Goal: Transaction & Acquisition: Purchase product/service

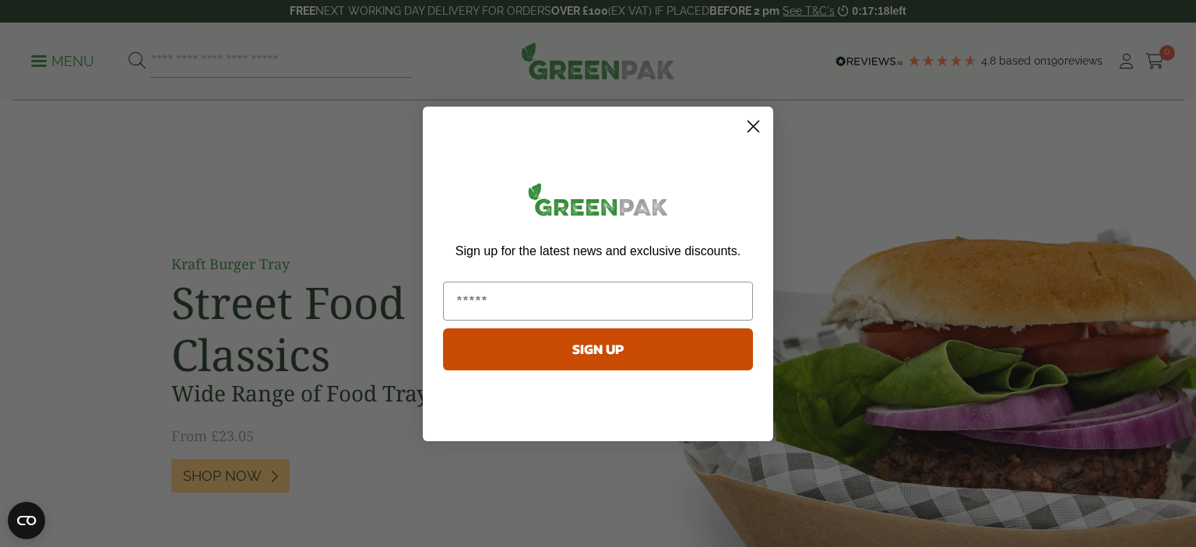
click at [755, 128] on icon "Close dialog" at bounding box center [753, 126] width 11 height 11
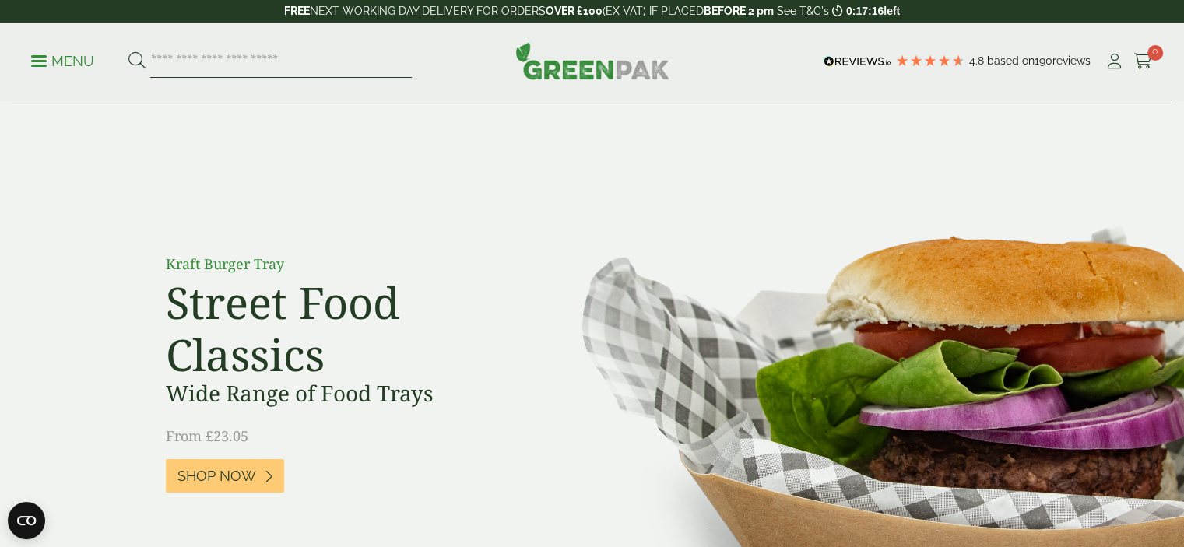
click at [184, 74] on input "search" at bounding box center [281, 61] width 262 height 33
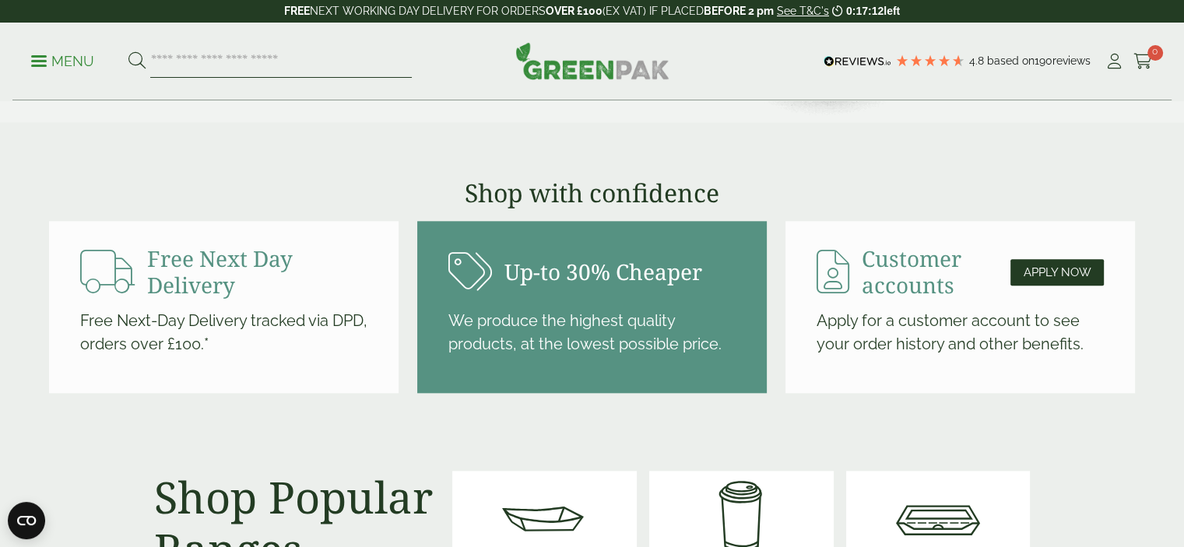
scroll to position [1635, 0]
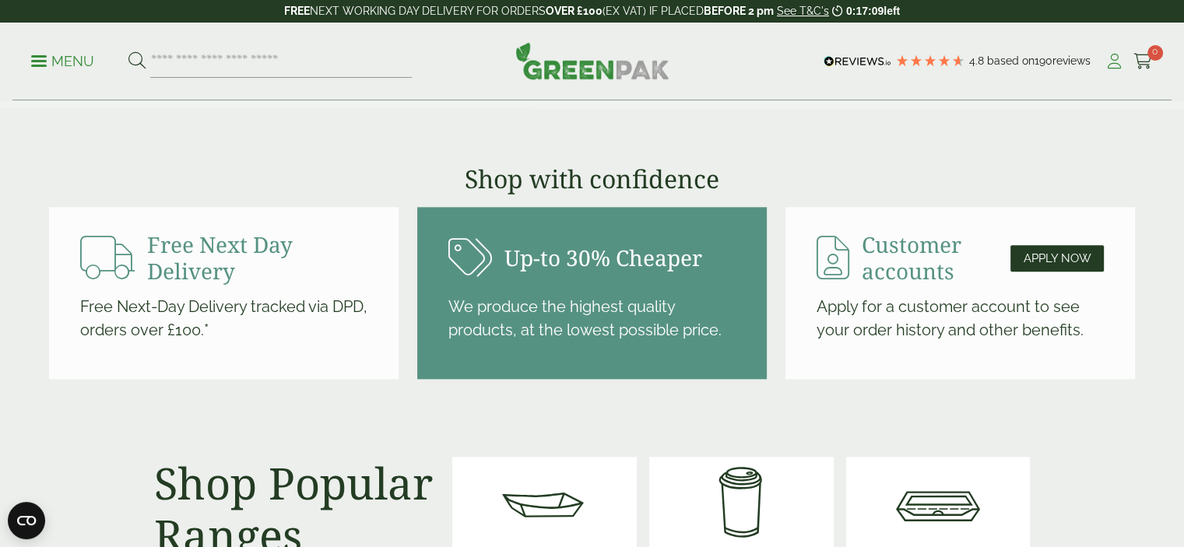
click at [1107, 61] on icon at bounding box center [1114, 62] width 19 height 16
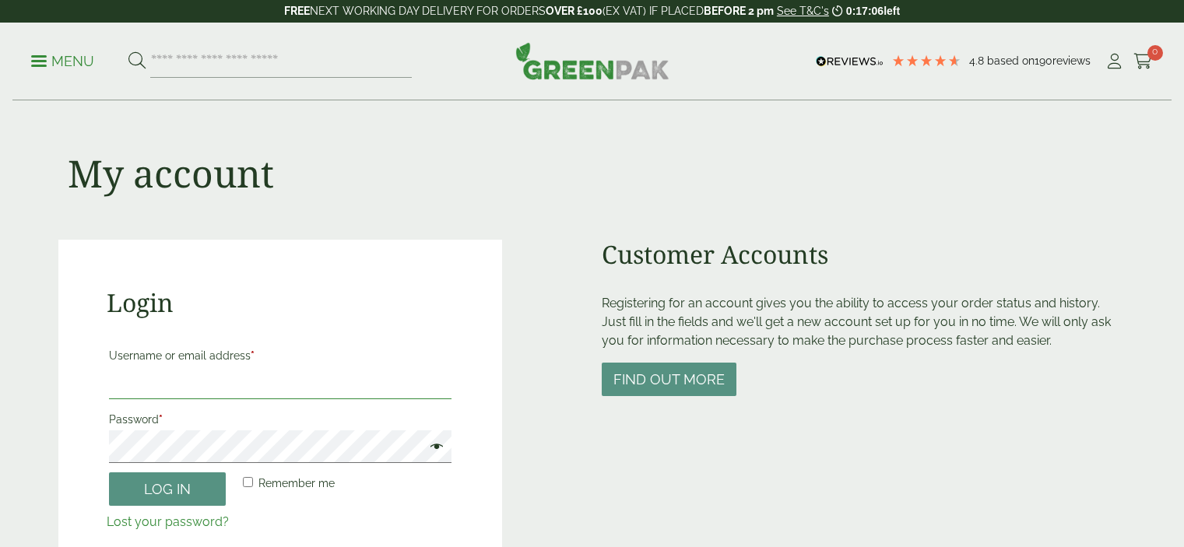
click at [264, 367] on input "Username or email address *" at bounding box center [280, 383] width 343 height 33
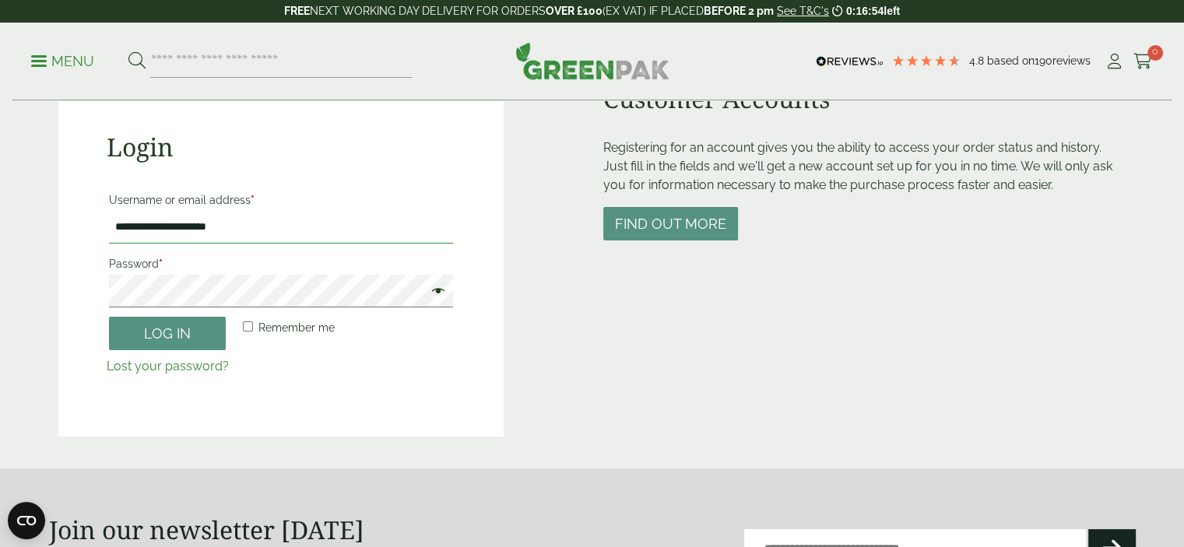
type input "**********"
click at [109, 317] on button "Log in" at bounding box center [167, 333] width 117 height 33
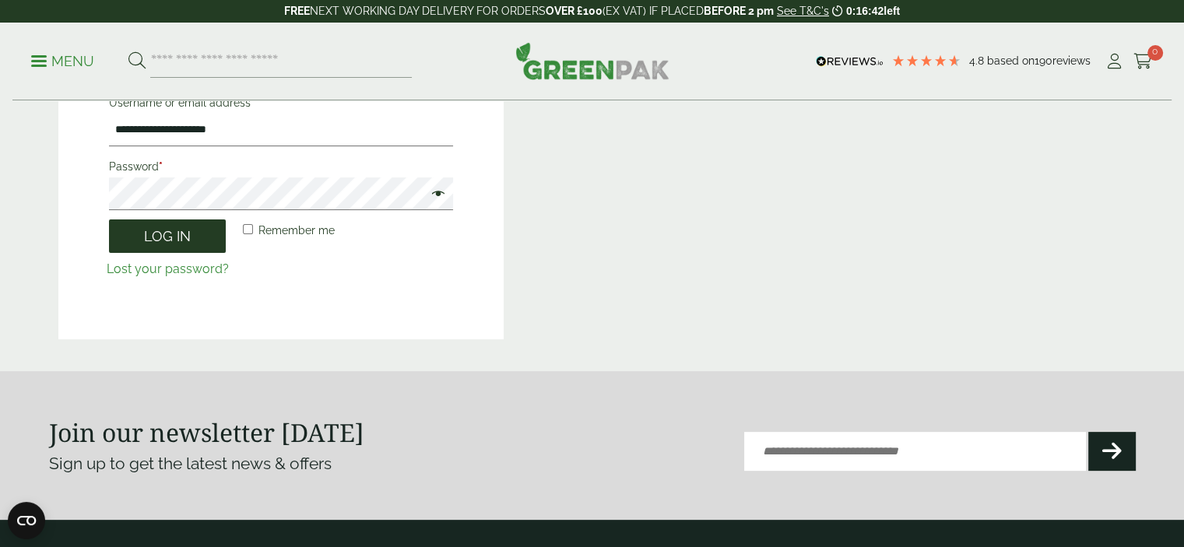
click at [192, 230] on button "Log in" at bounding box center [167, 236] width 117 height 33
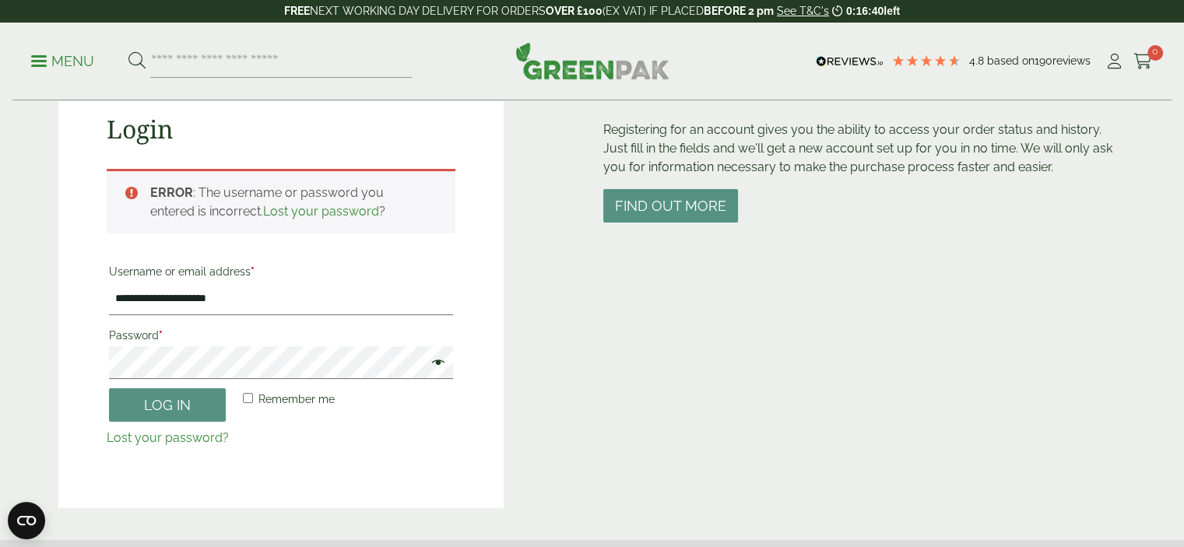
scroll to position [187, 0]
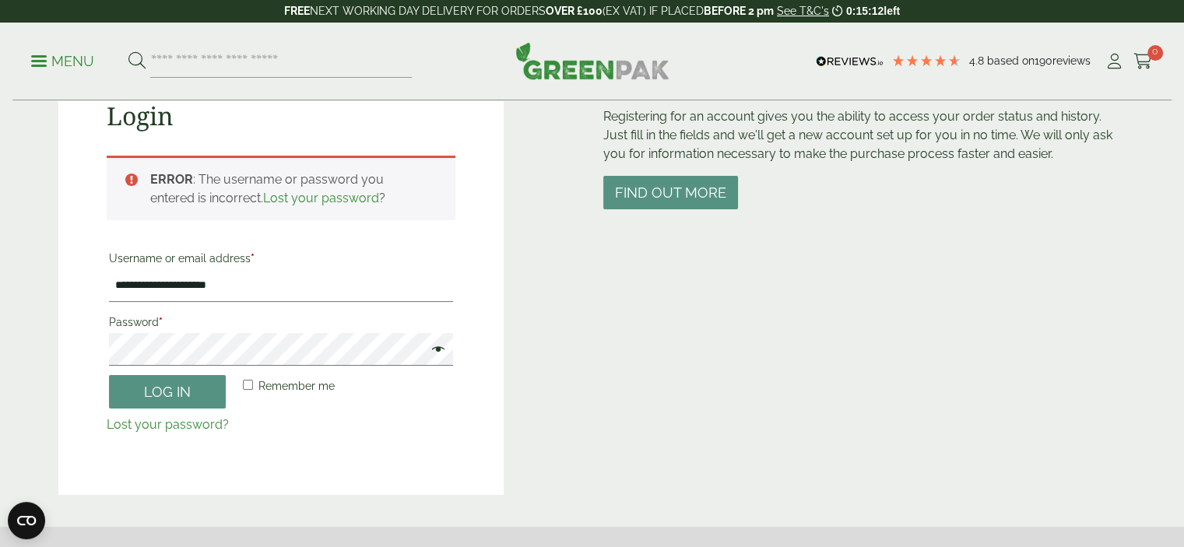
click at [437, 349] on span at bounding box center [434, 351] width 20 height 19
click at [186, 390] on button "Log in" at bounding box center [167, 391] width 117 height 33
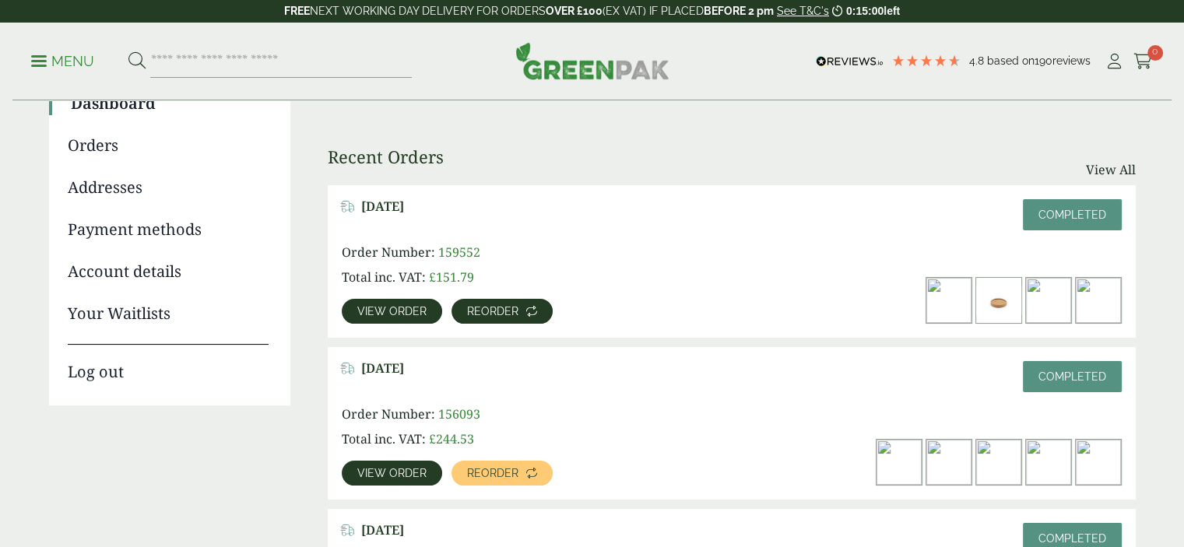
drag, startPoint x: 424, startPoint y: 315, endPoint x: 464, endPoint y: 311, distance: 39.9
click at [424, 315] on link "View order" at bounding box center [392, 311] width 100 height 25
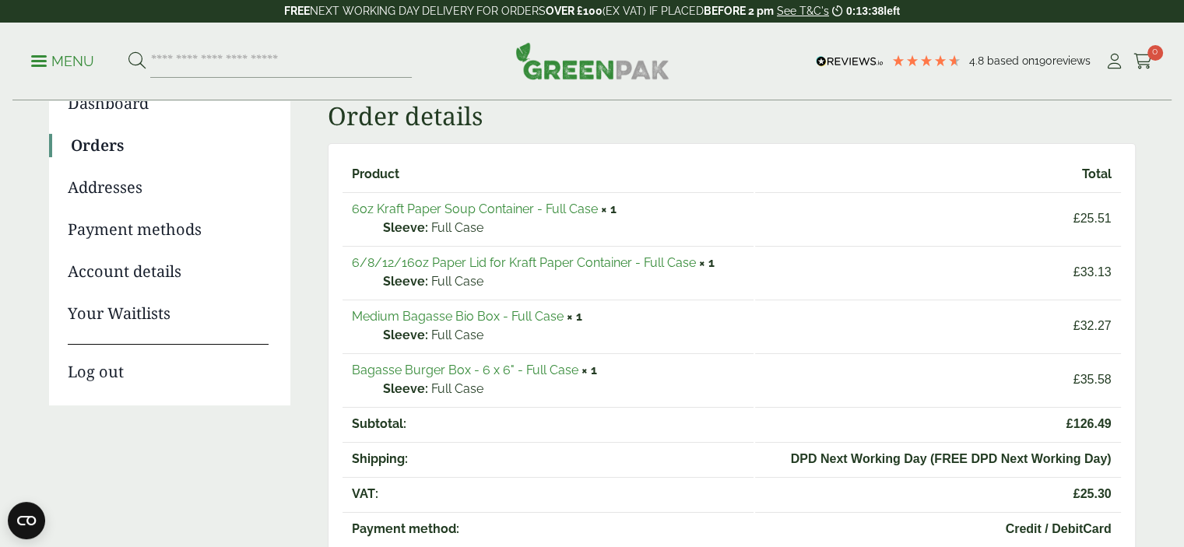
click at [522, 313] on link "Medium Bagasse Bio Box - Full Case" at bounding box center [458, 316] width 212 height 15
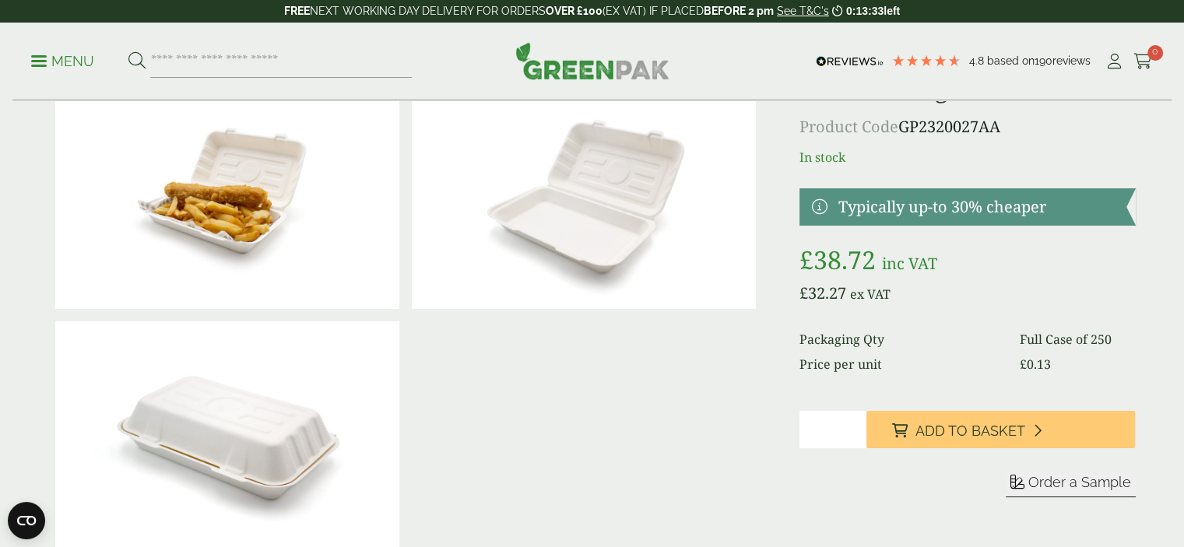
type input "*"
click at [855, 426] on input "*" at bounding box center [832, 429] width 67 height 37
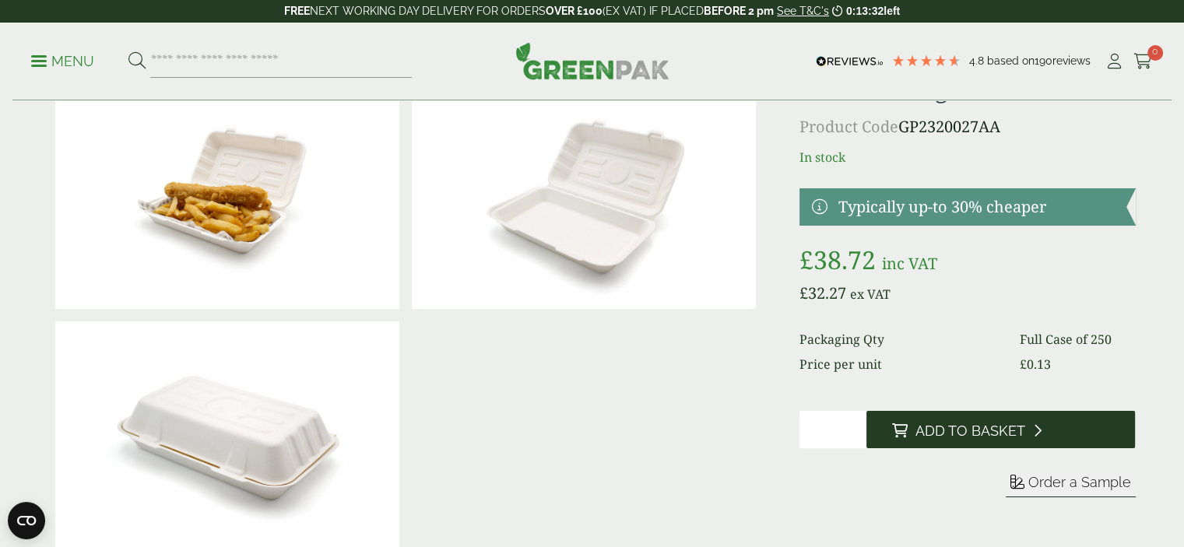
click at [929, 440] on button "Add to Basket" at bounding box center [1000, 429] width 269 height 37
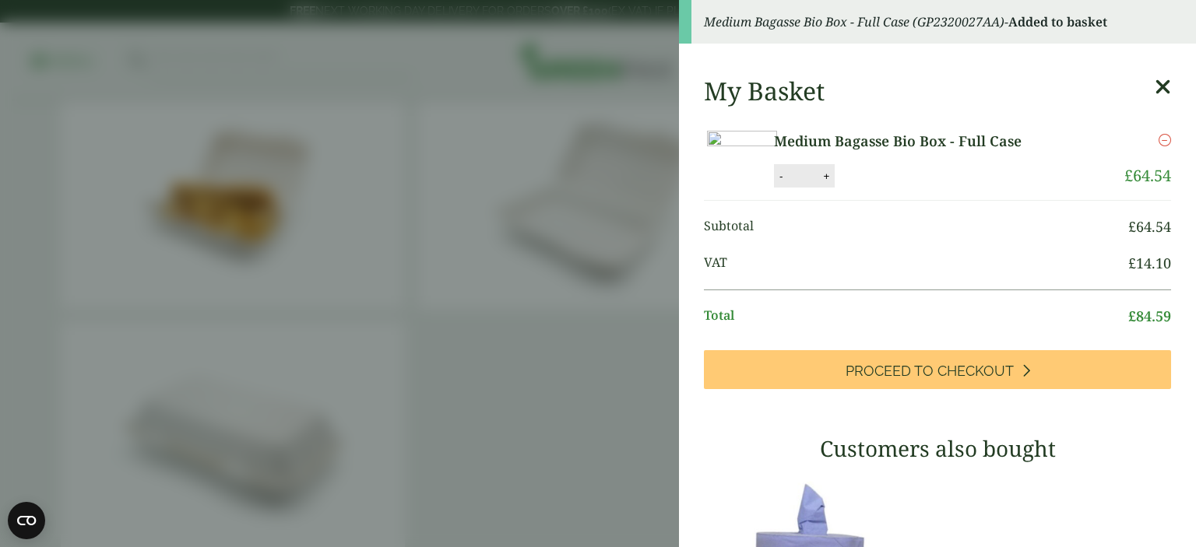
click at [1154, 88] on icon at bounding box center [1162, 87] width 16 height 22
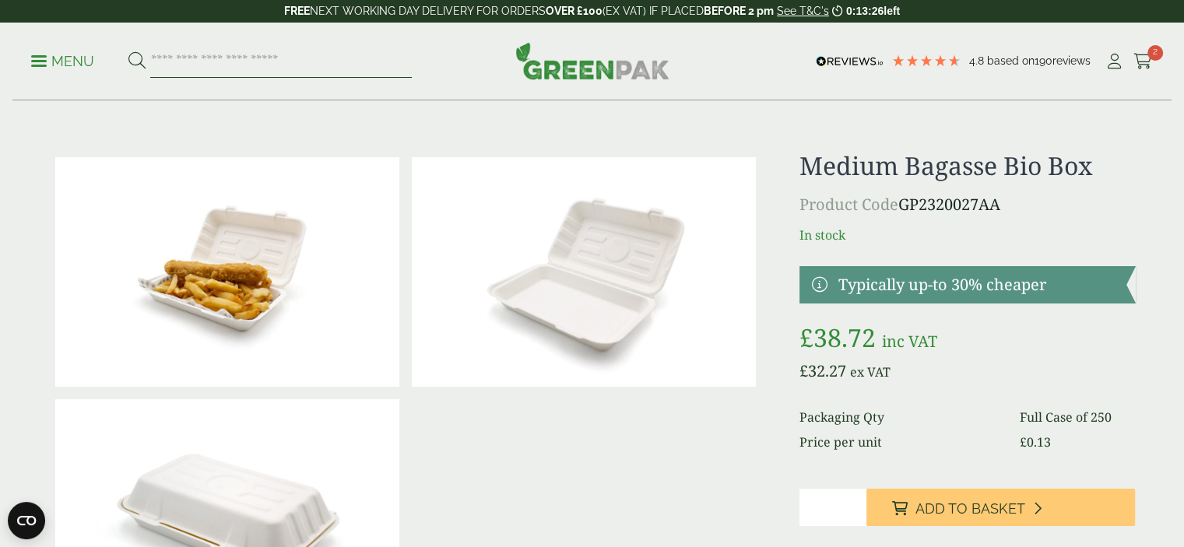
click at [201, 65] on input "search" at bounding box center [281, 61] width 262 height 33
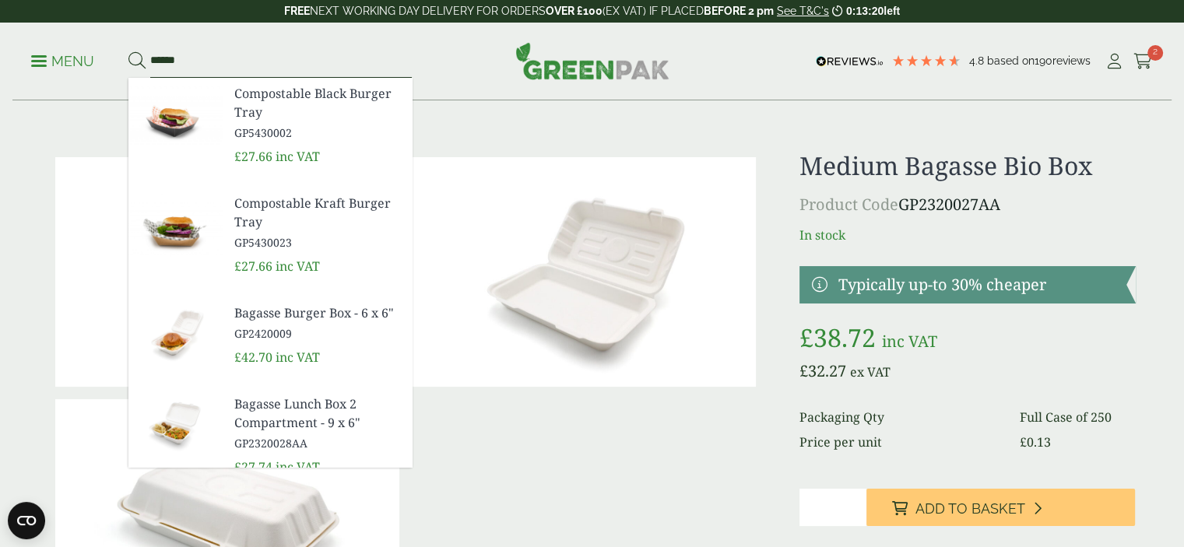
type input "******"
click at [280, 322] on span "Bagasse Burger Box - 6 x 6"" at bounding box center [316, 313] width 165 height 19
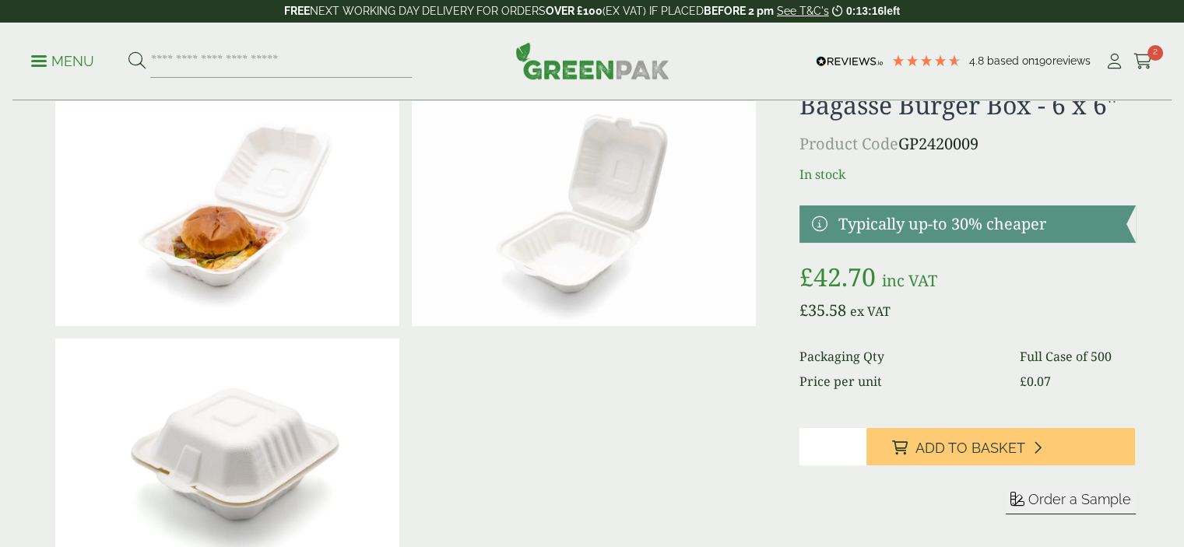
scroll to position [78, 0]
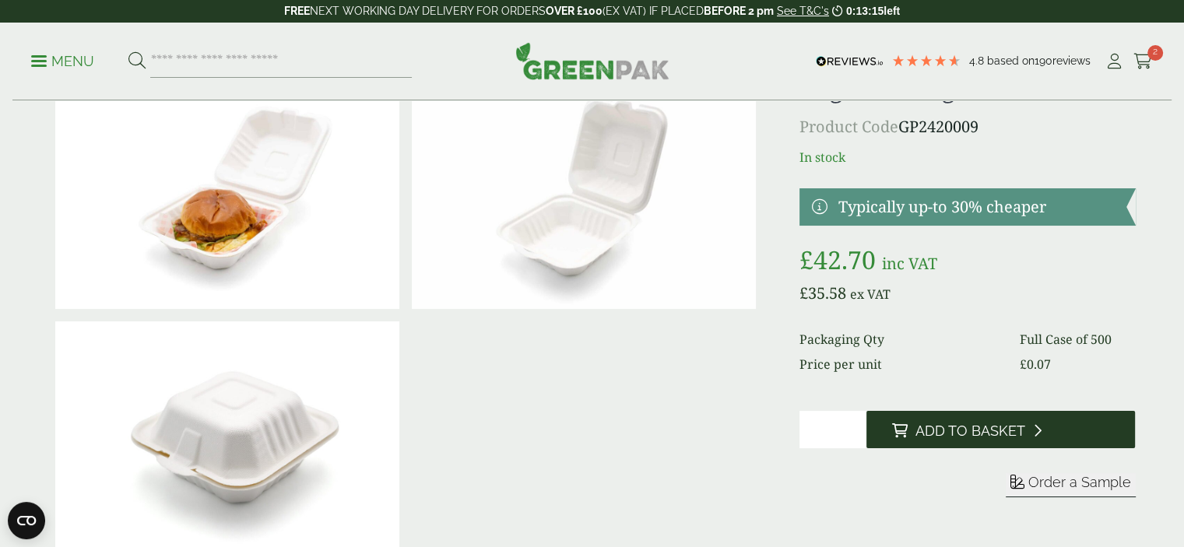
click at [940, 430] on span "Add to Basket" at bounding box center [970, 431] width 110 height 17
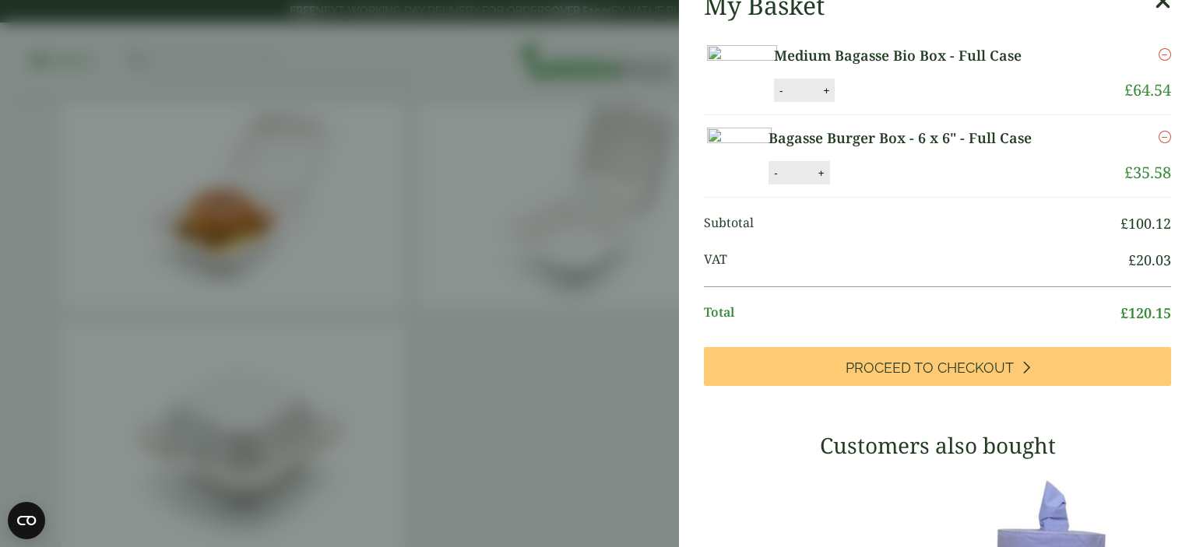
scroll to position [13, 0]
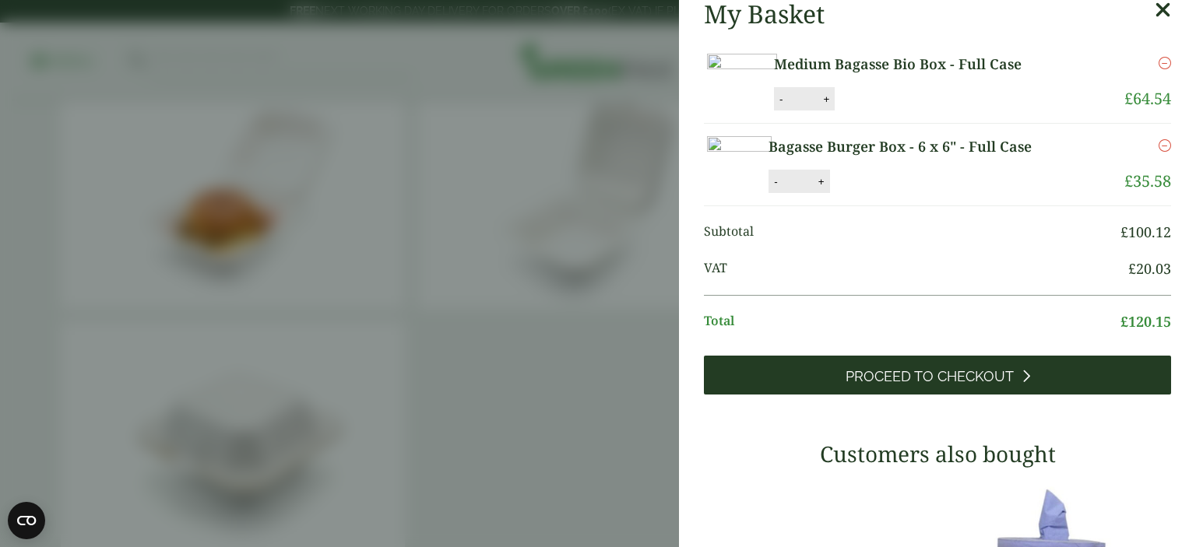
click at [845, 385] on span "Proceed to Checkout" at bounding box center [929, 376] width 168 height 17
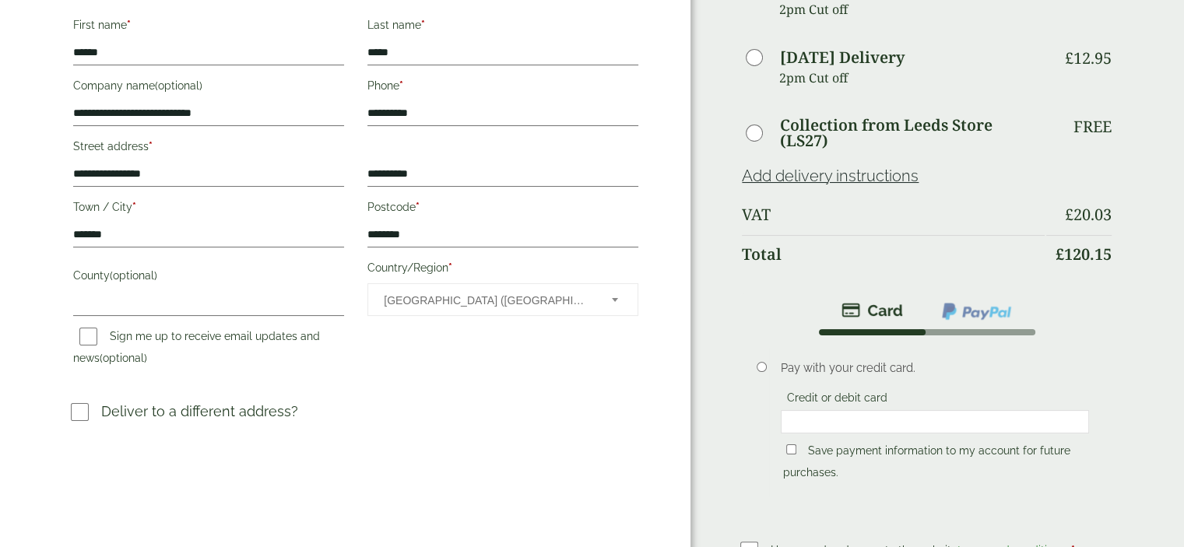
scroll to position [311, 0]
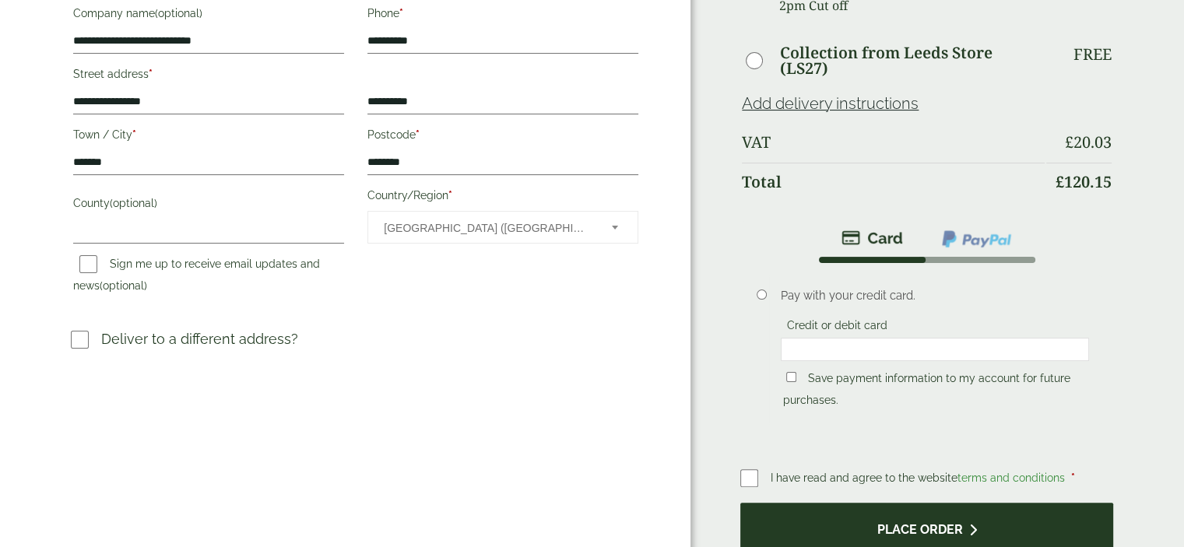
click at [872, 525] on button "Place order" at bounding box center [926, 528] width 373 height 51
